Goal: Navigation & Orientation: Understand site structure

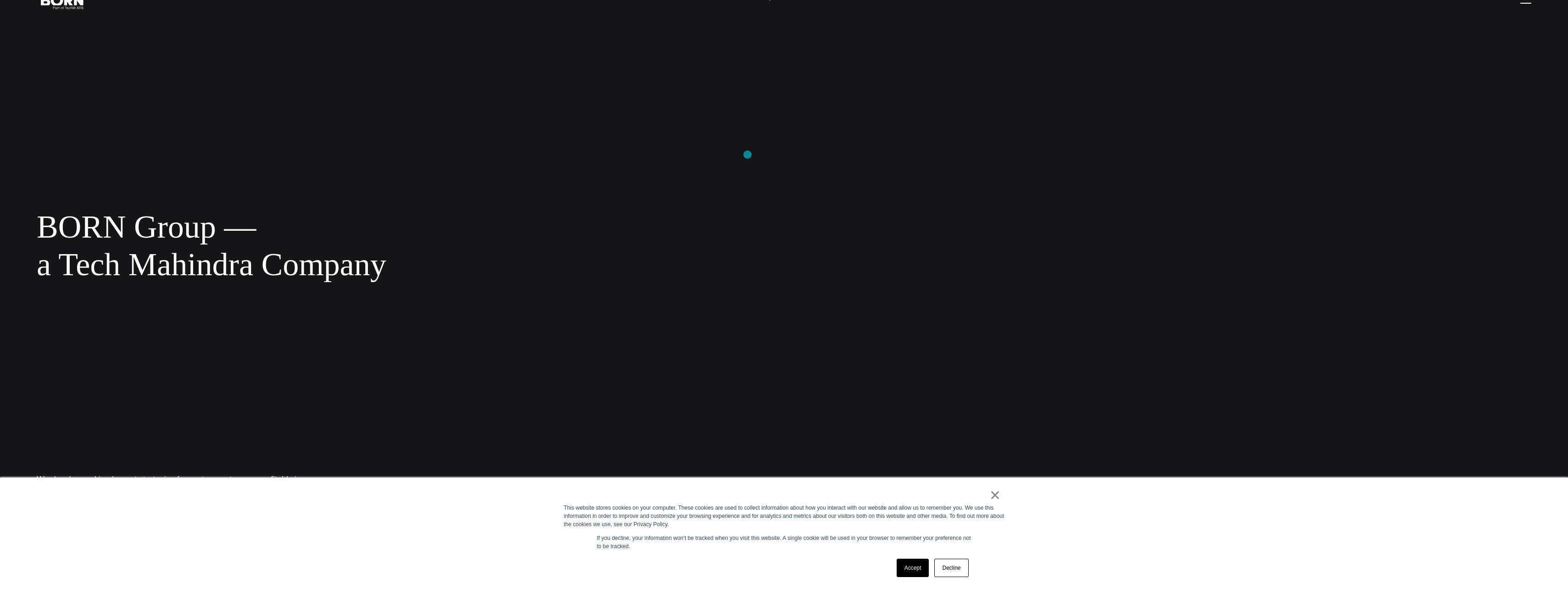
scroll to position [46, 0]
click at [994, 492] on link "×" at bounding box center [994, 495] width 11 height 8
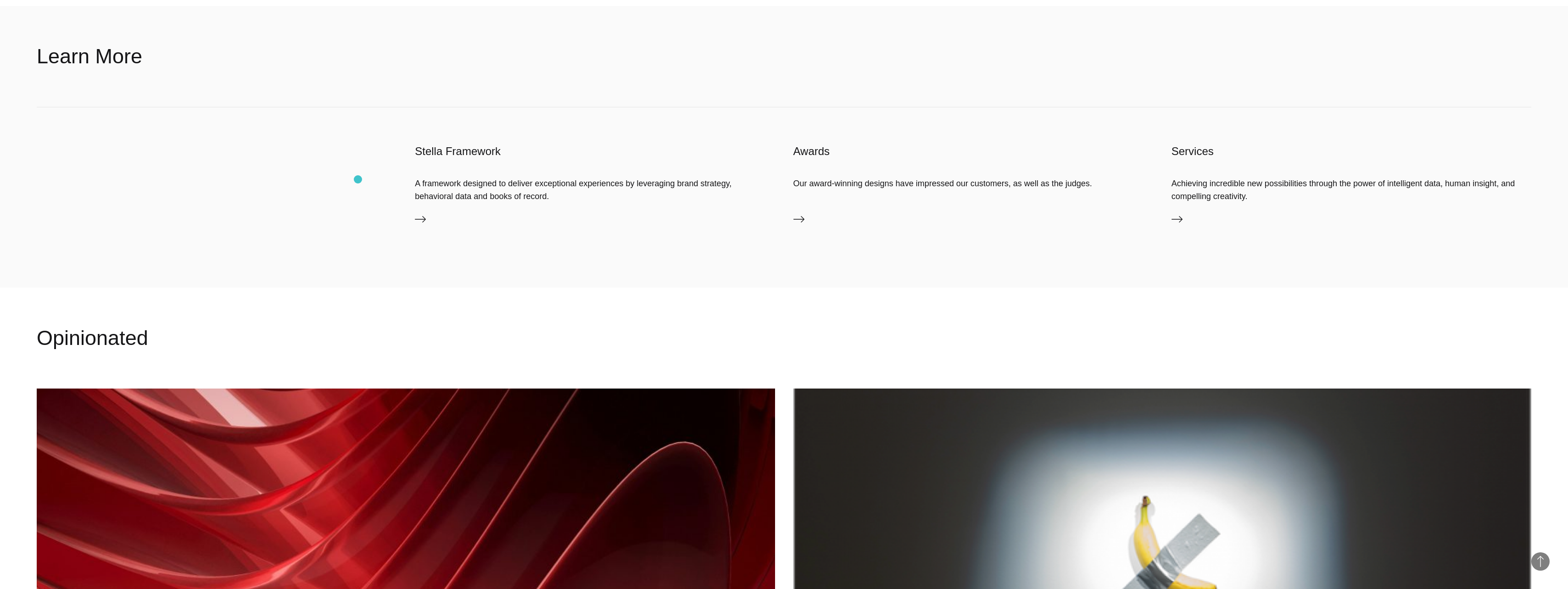
scroll to position [1055, 0]
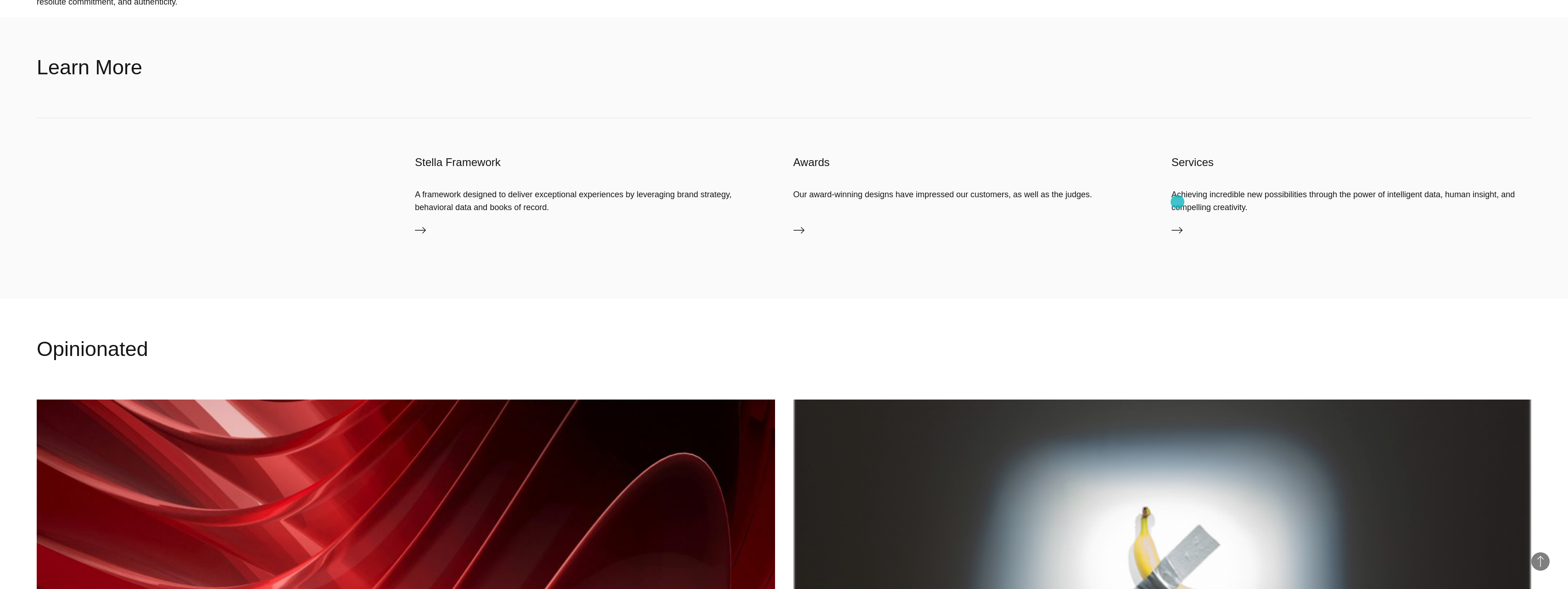
click at [1177, 225] on icon at bounding box center [1176, 230] width 11 height 11
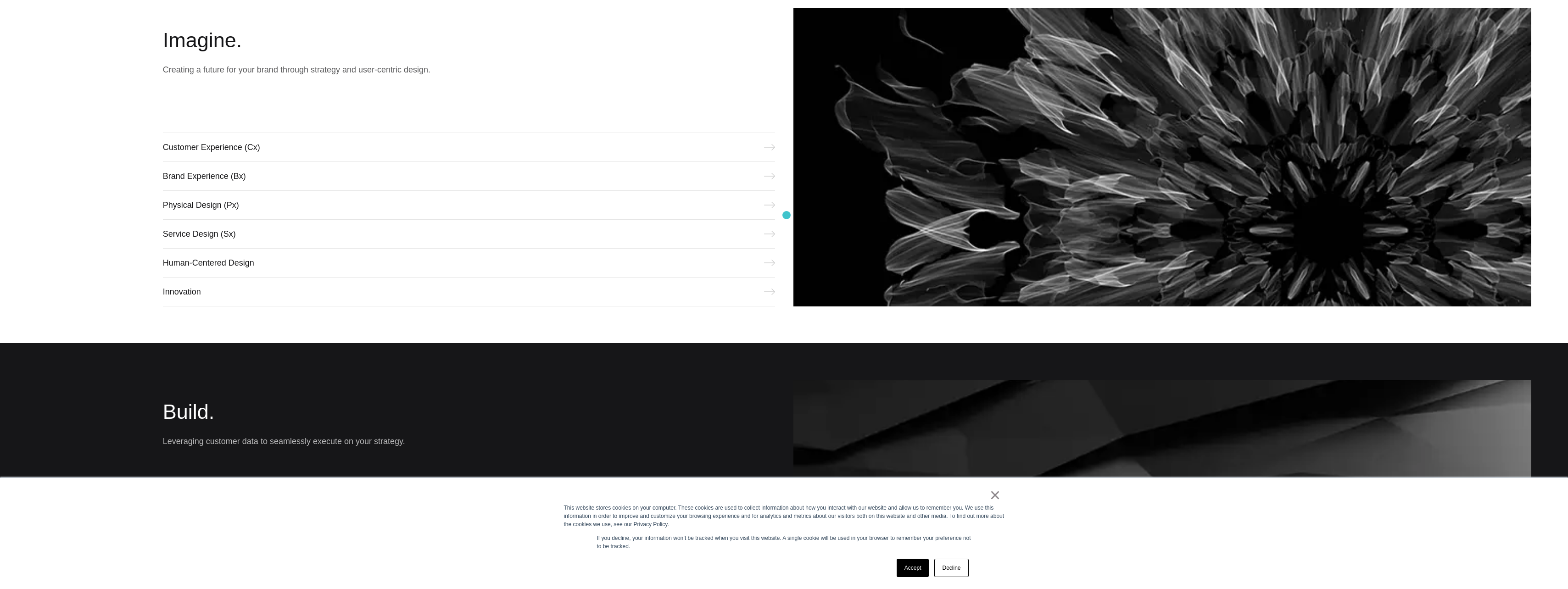
scroll to position [595, 0]
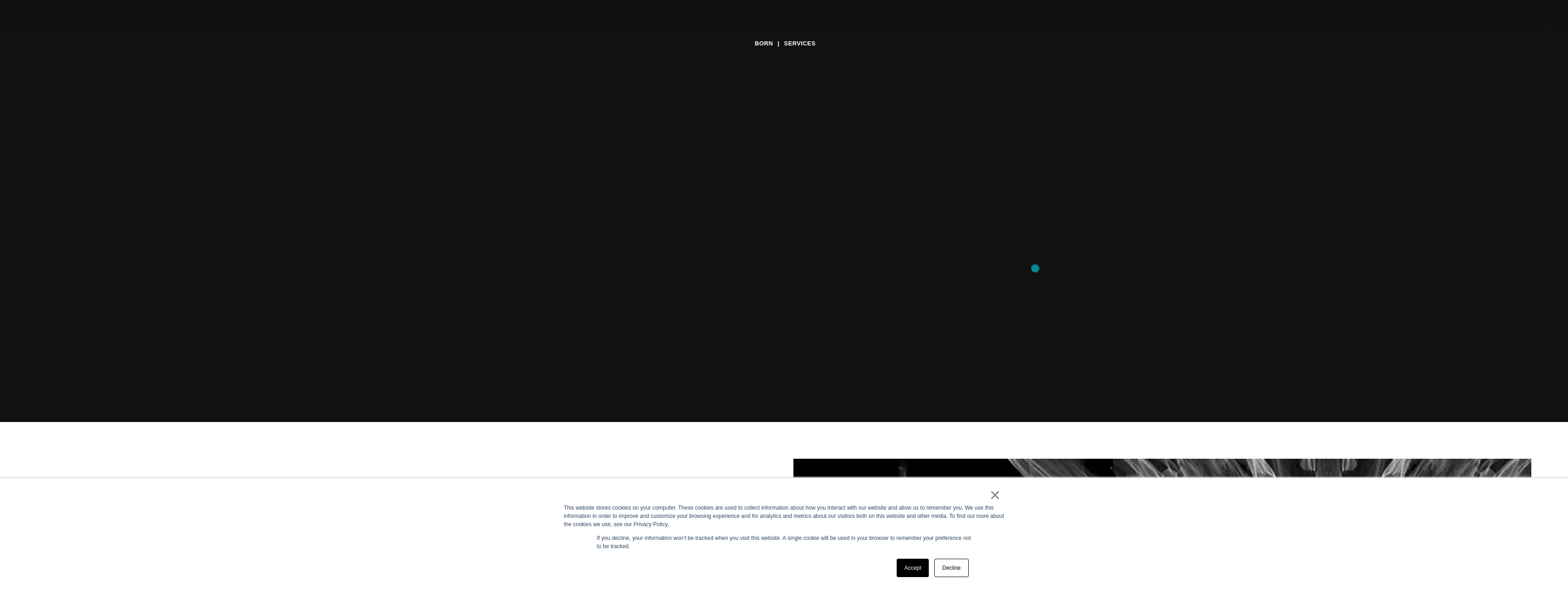
scroll to position [183, 0]
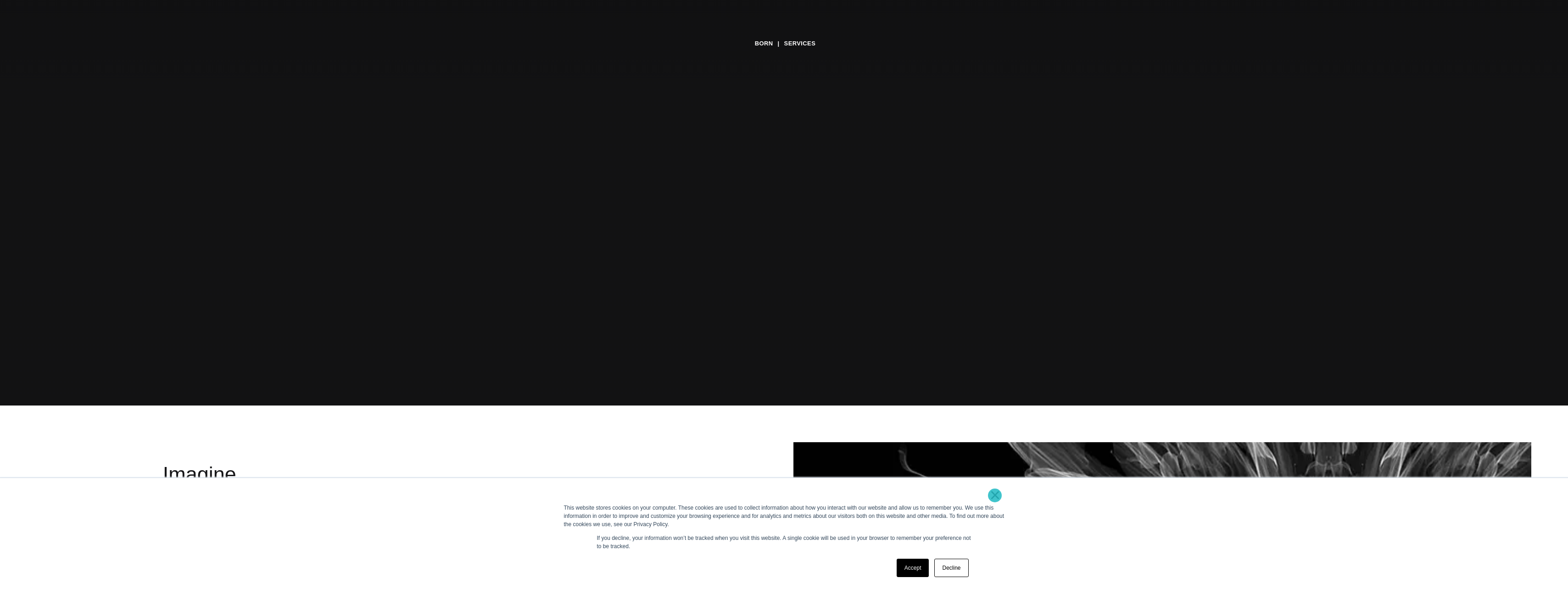
click at [994, 495] on link "×" at bounding box center [994, 495] width 11 height 8
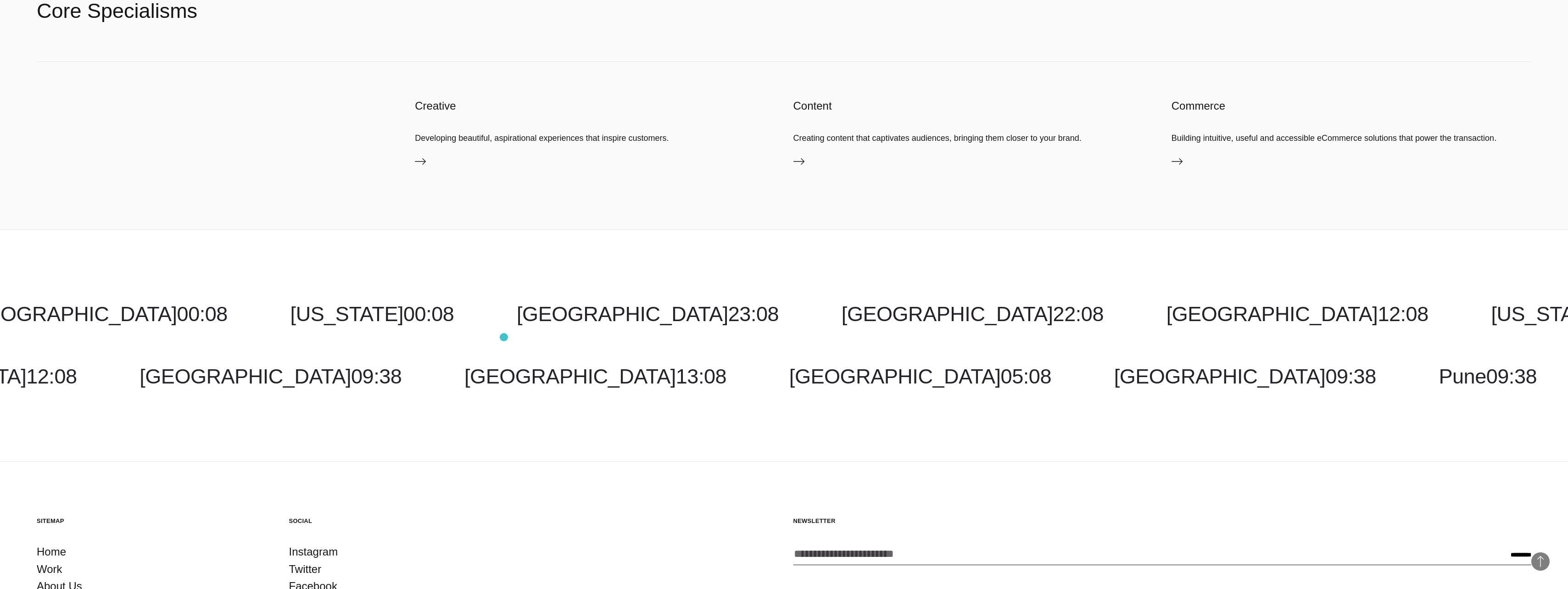
scroll to position [1921, 0]
